Goal: Task Accomplishment & Management: Use online tool/utility

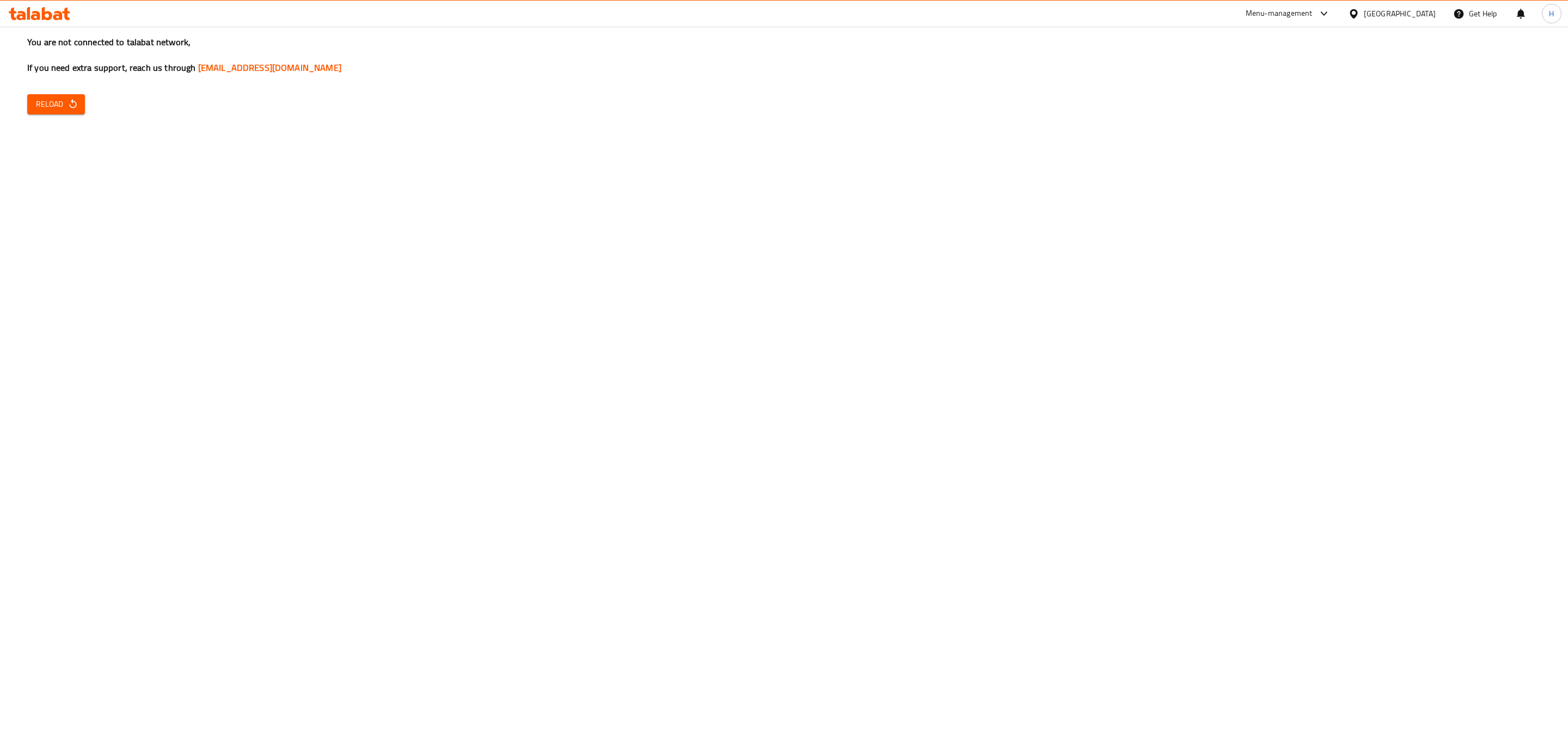
click at [1313, 12] on div "Menu-management" at bounding box center [1278, 13] width 67 height 13
click at [1297, 74] on div "Agent Campaigns Center" at bounding box center [1271, 73] width 82 height 12
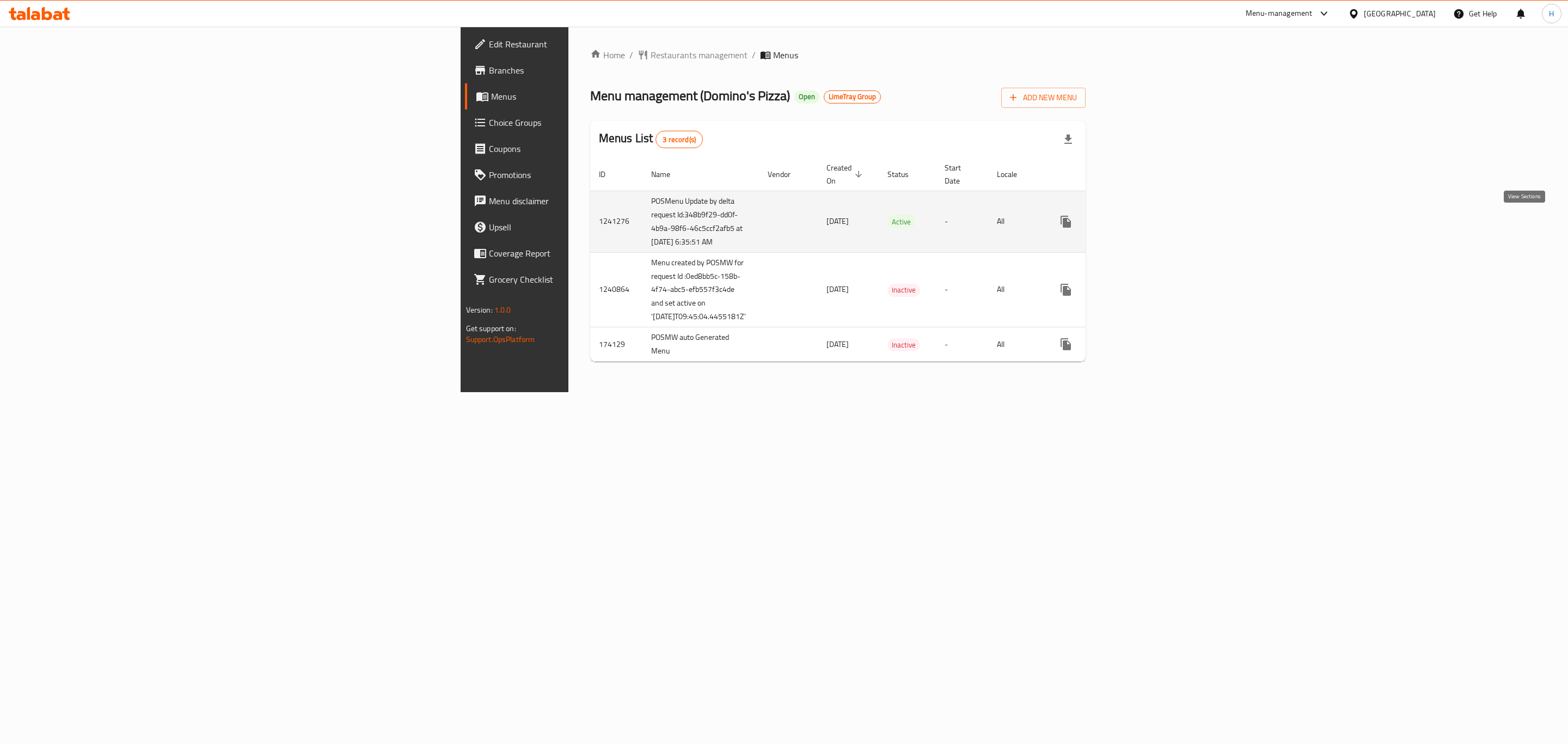
click at [1151, 222] on icon "enhanced table" at bounding box center [1144, 221] width 13 height 13
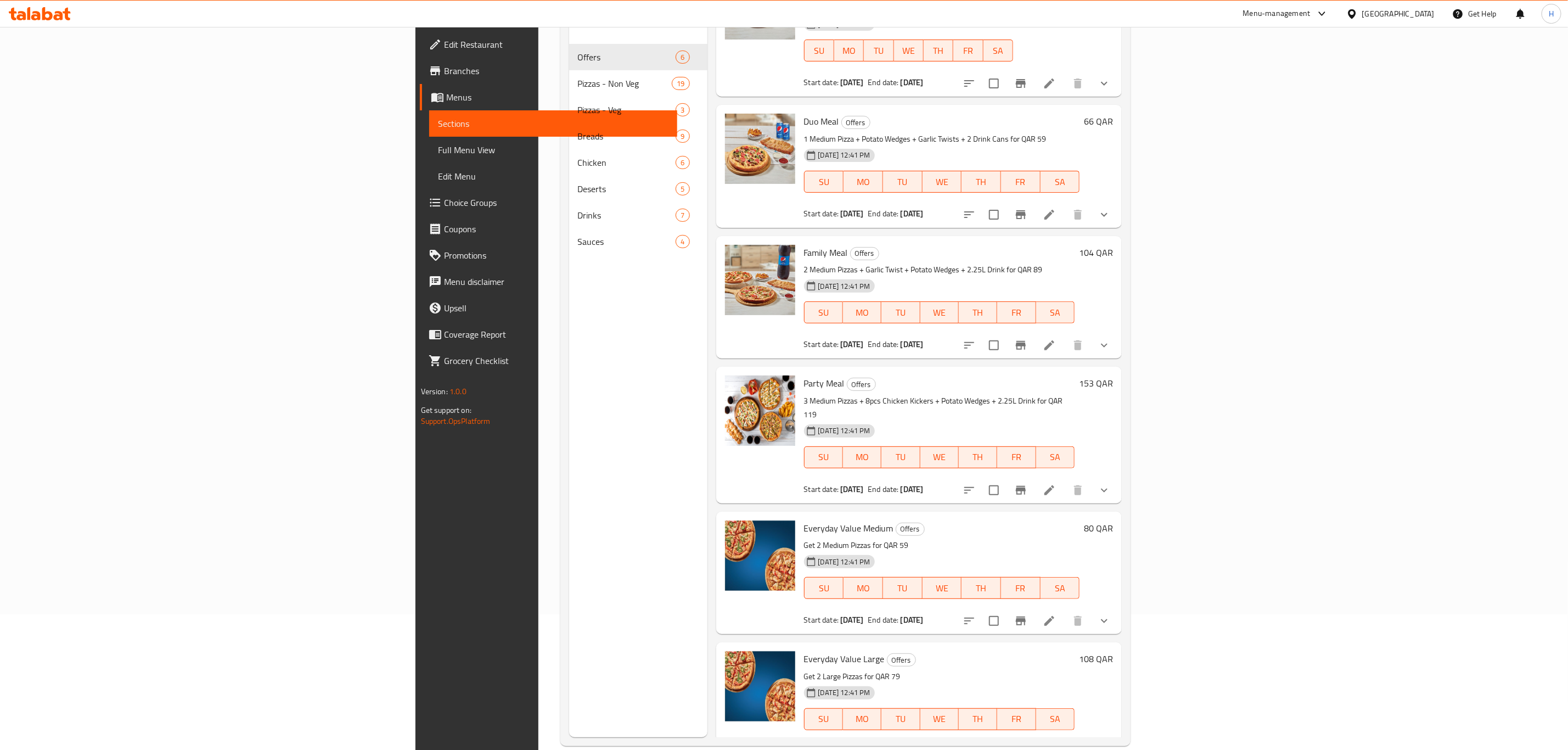
scroll to position [154, 0]
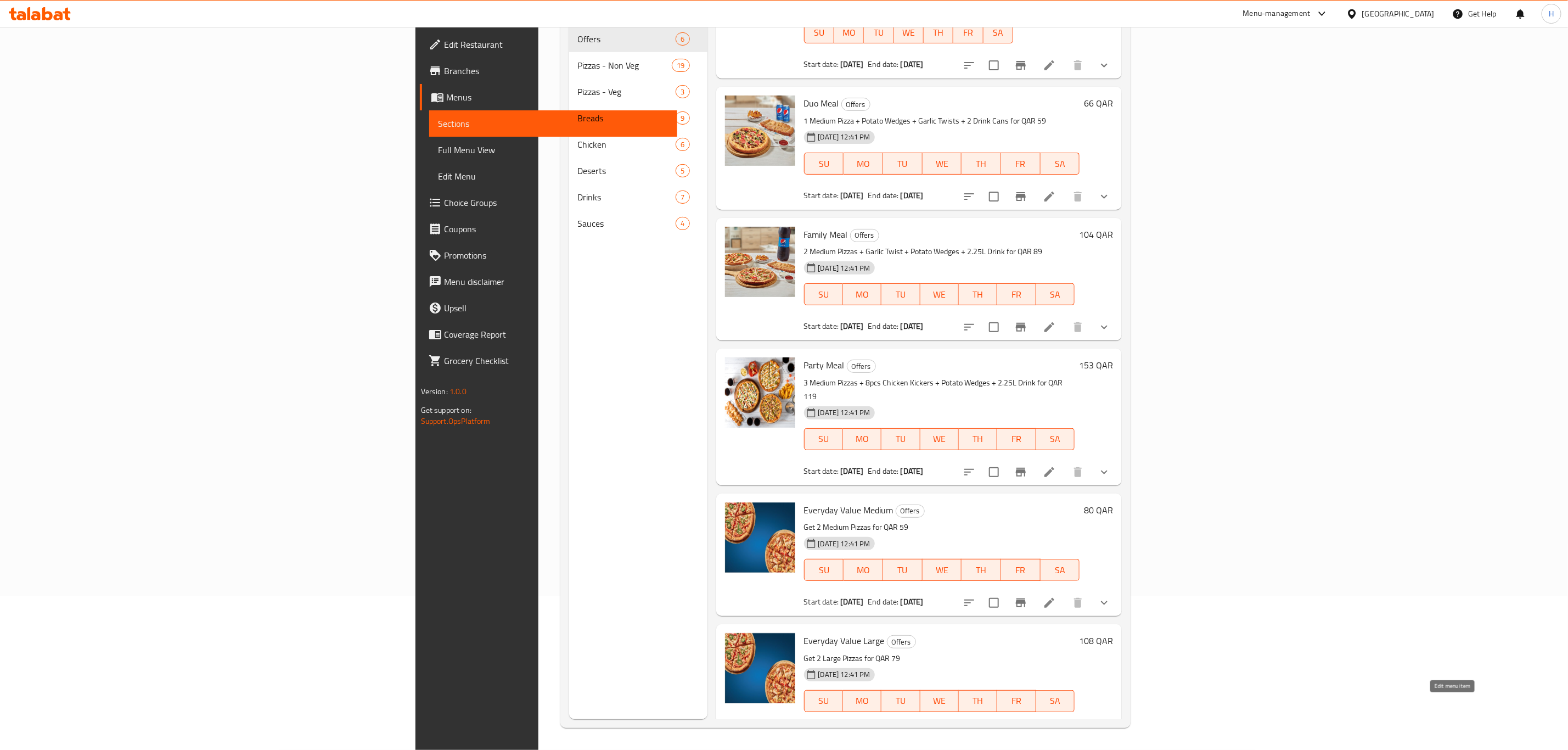
click at [1056, 728] on icon at bounding box center [1049, 734] width 13 height 13
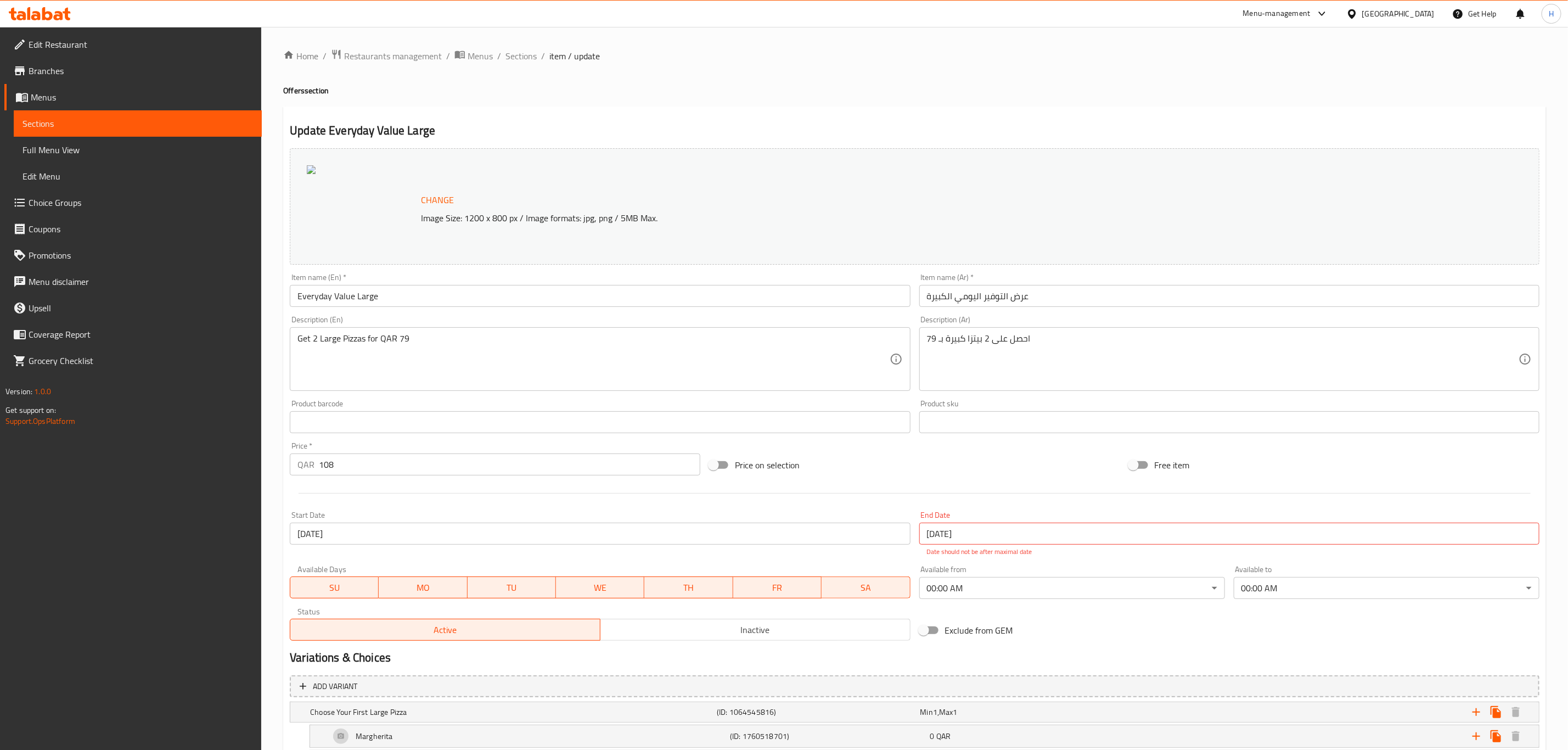
click at [1311, 17] on div "Menu-management" at bounding box center [1276, 13] width 67 height 13
click at [1280, 79] on div "Agent Campaigns Center" at bounding box center [1270, 74] width 83 height 12
